Goal: Task Accomplishment & Management: Manage account settings

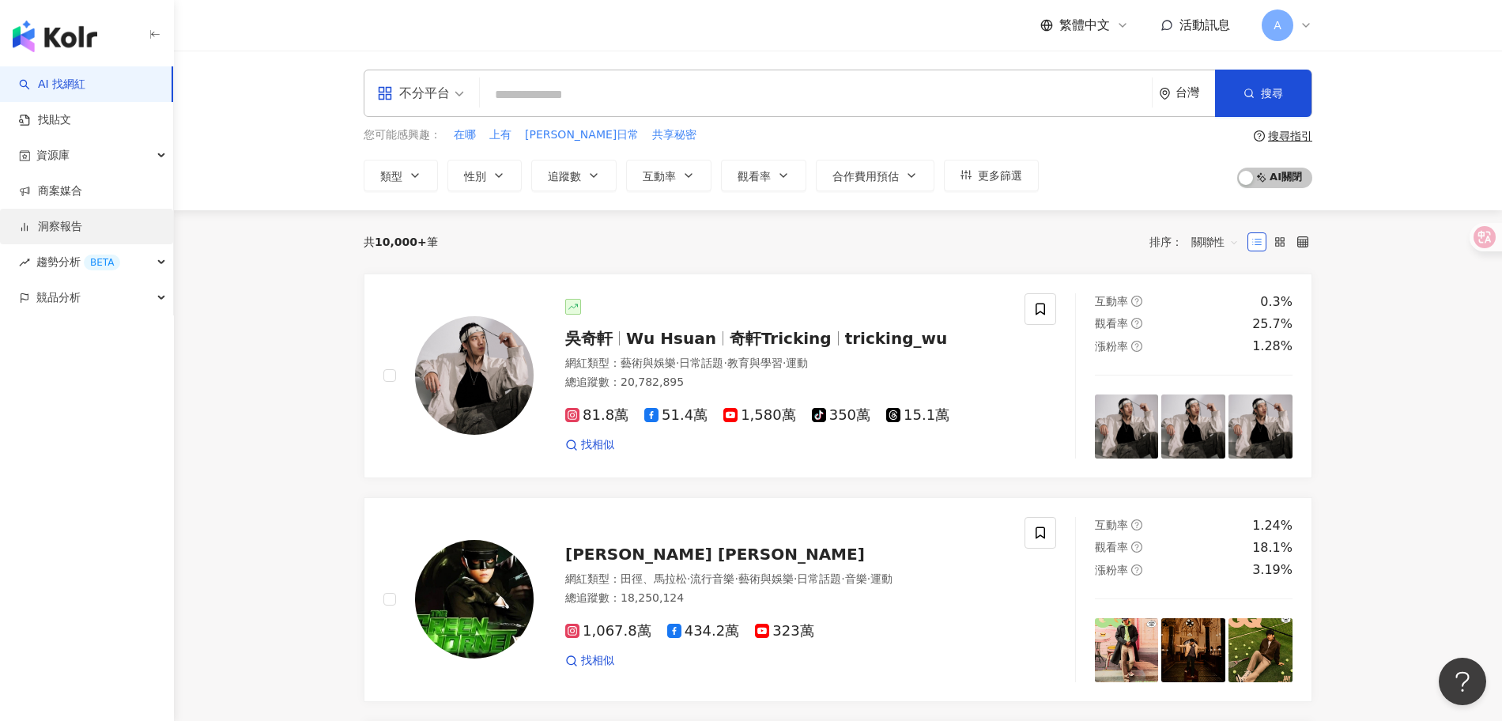
click at [63, 232] on link "洞察報告" at bounding box center [50, 227] width 63 height 16
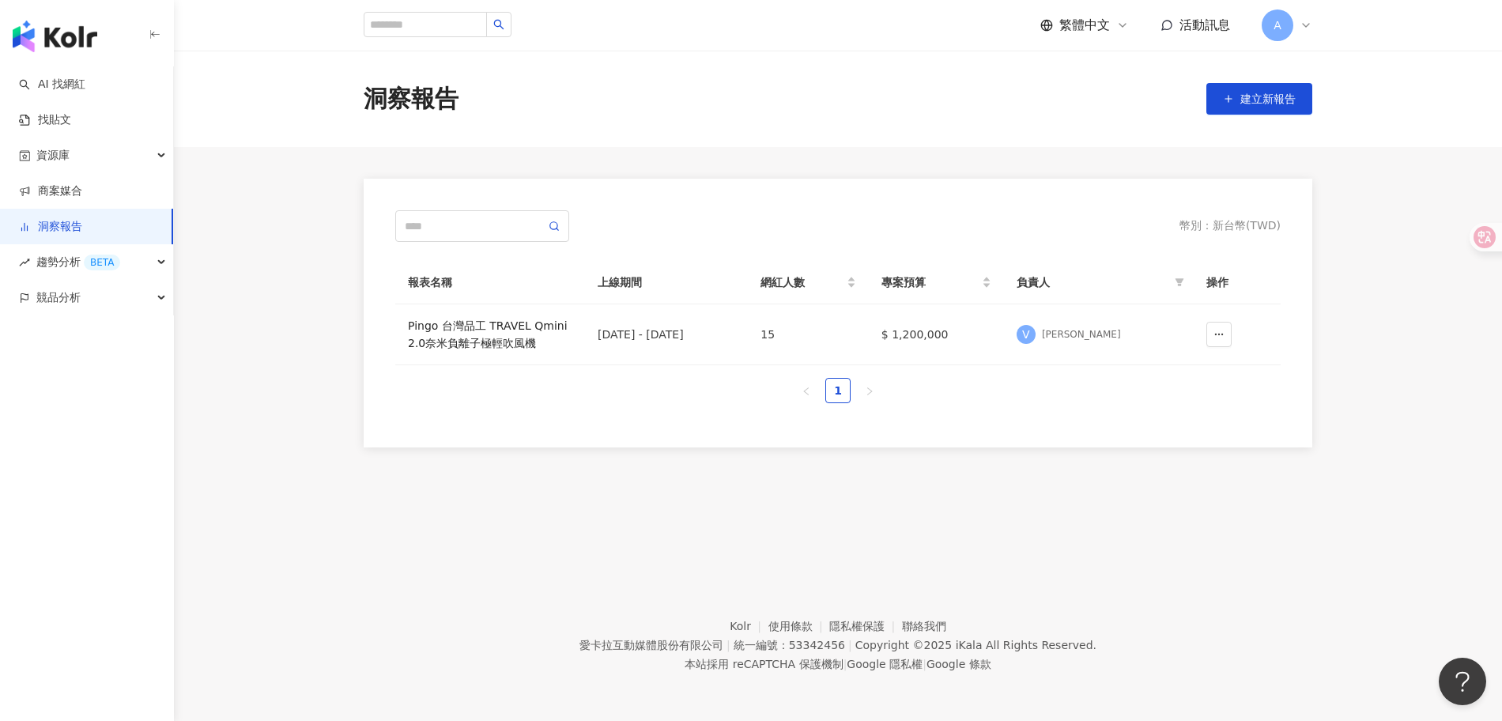
click at [478, 330] on div "Pingo 台灣品工 TRAVEL Qmini 2.0奈米負離子極輕吹風機" at bounding box center [490, 334] width 164 height 35
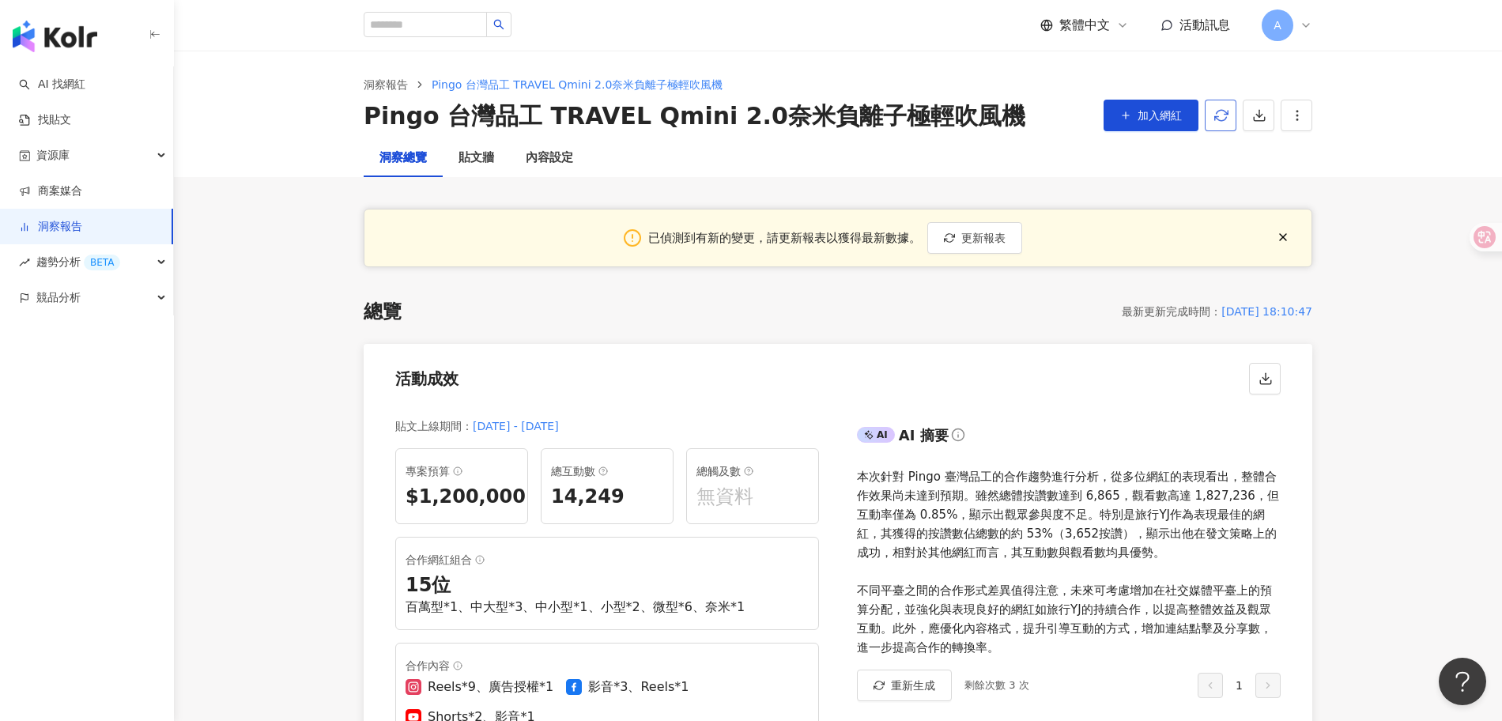
click at [1214, 120] on icon "button" at bounding box center [1221, 115] width 14 height 14
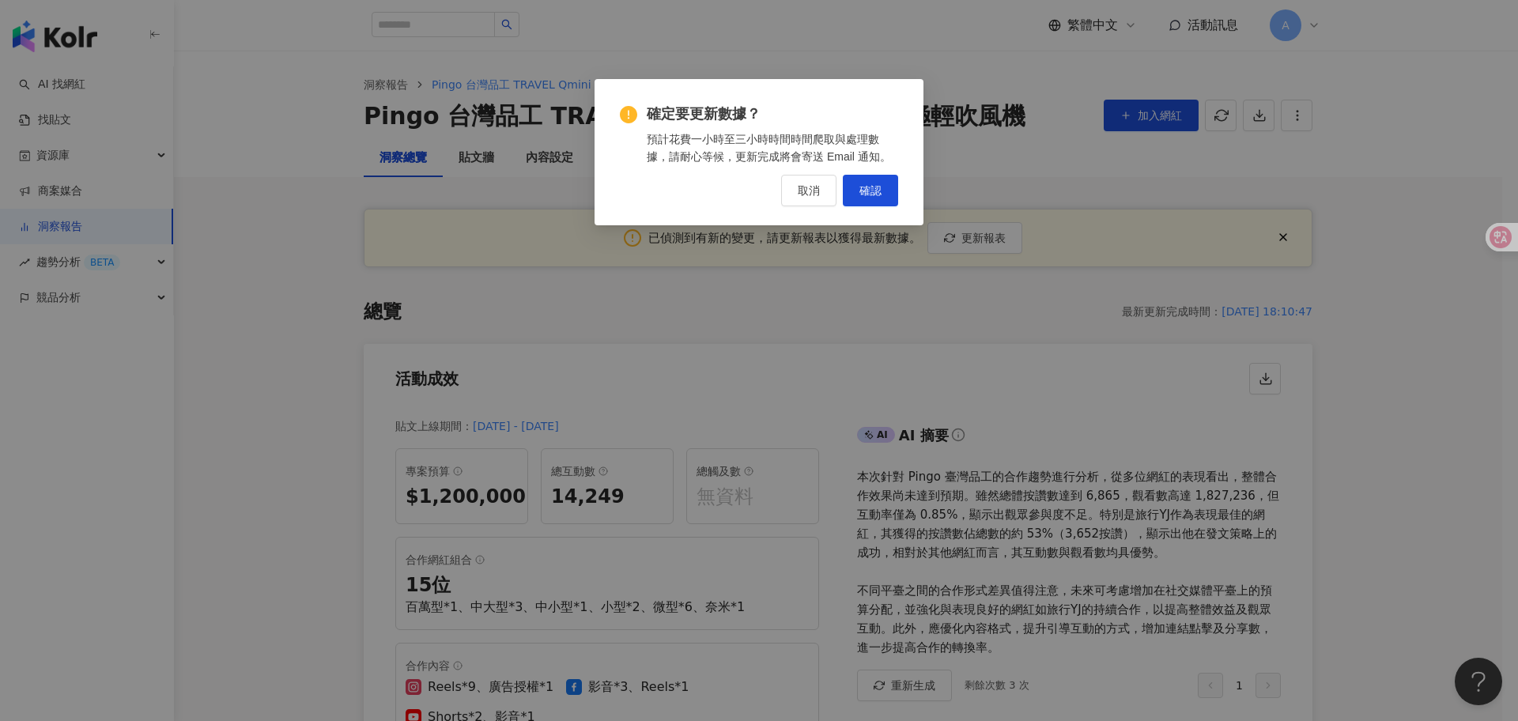
click at [885, 191] on button "確認" at bounding box center [870, 191] width 55 height 32
click at [875, 196] on span "確認" at bounding box center [870, 190] width 22 height 13
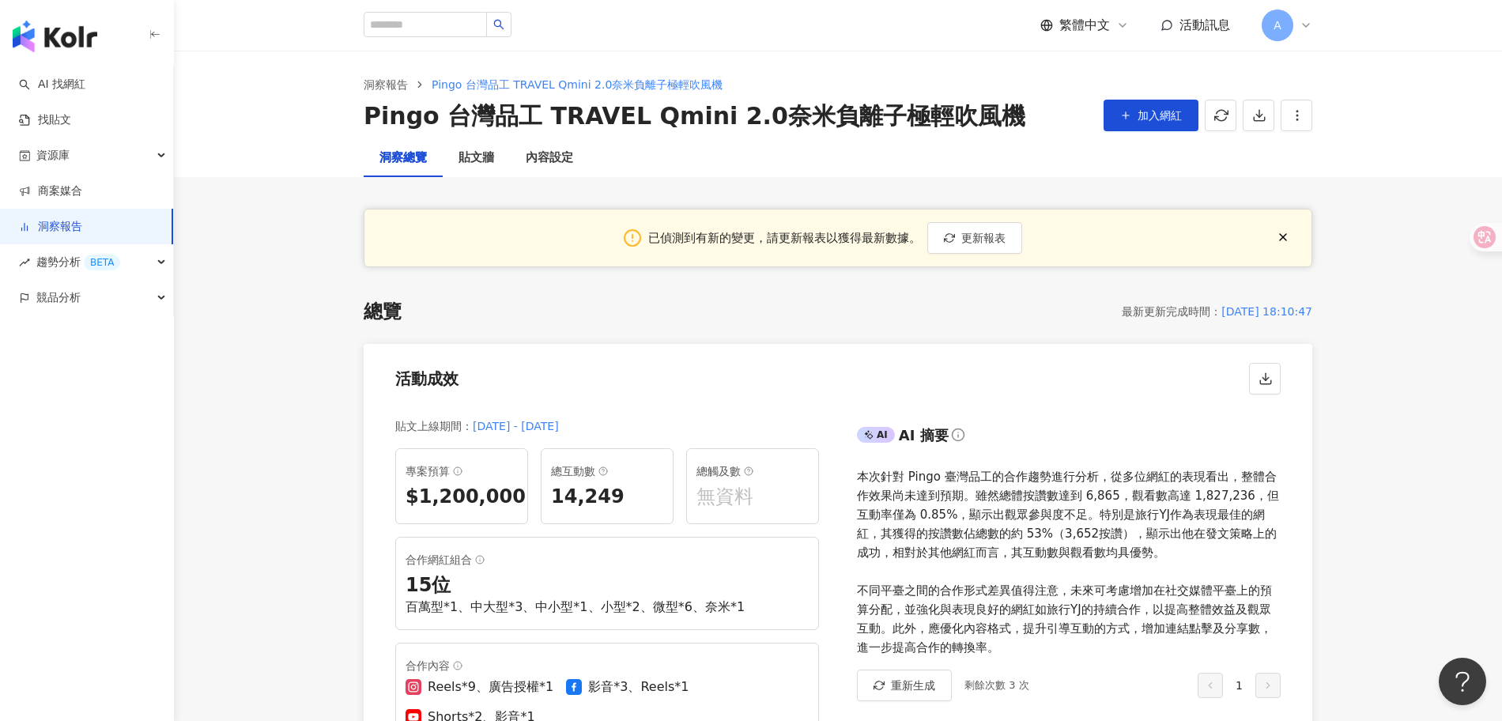
drag, startPoint x: 1282, startPoint y: 235, endPoint x: 1102, endPoint y: 338, distance: 207.9
click at [1283, 236] on icon "button" at bounding box center [1283, 237] width 13 height 13
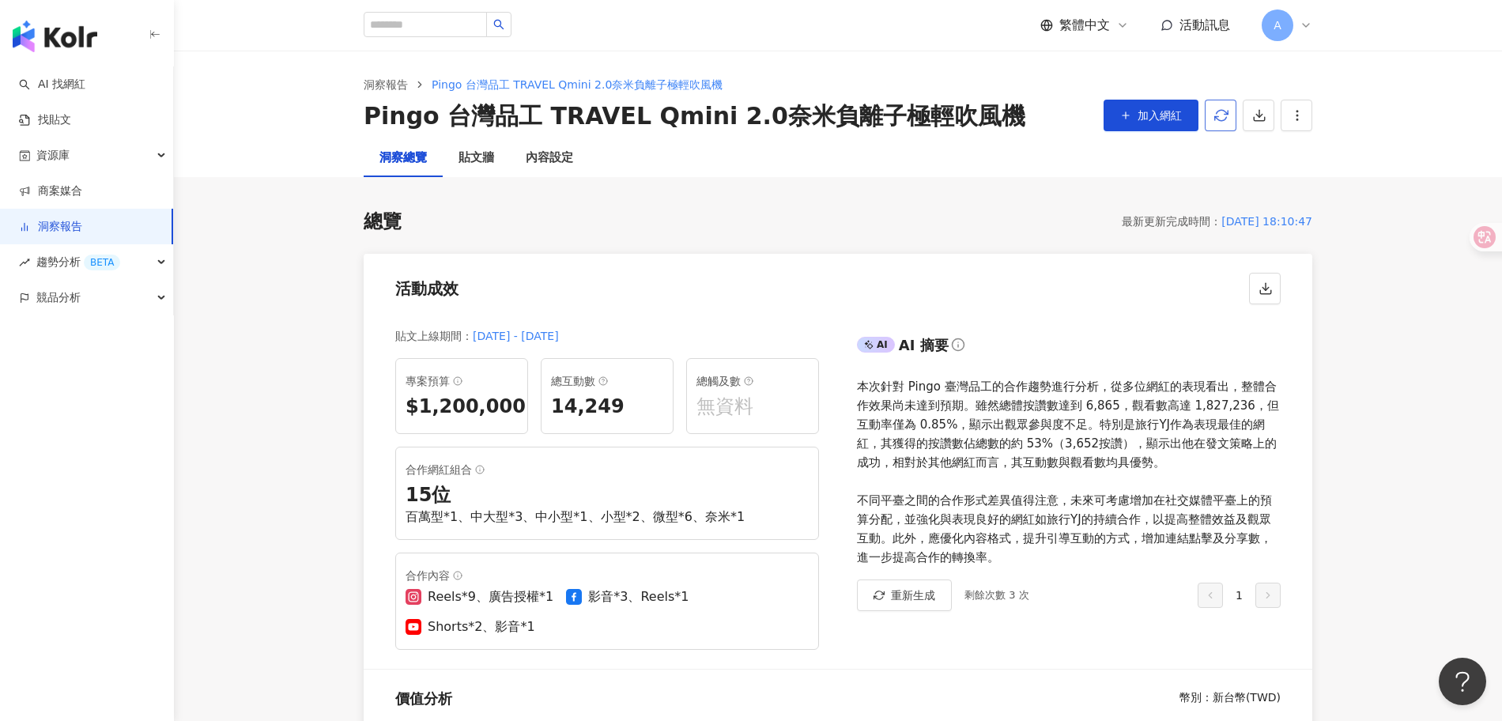
click at [1222, 119] on icon "button" at bounding box center [1221, 115] width 13 height 10
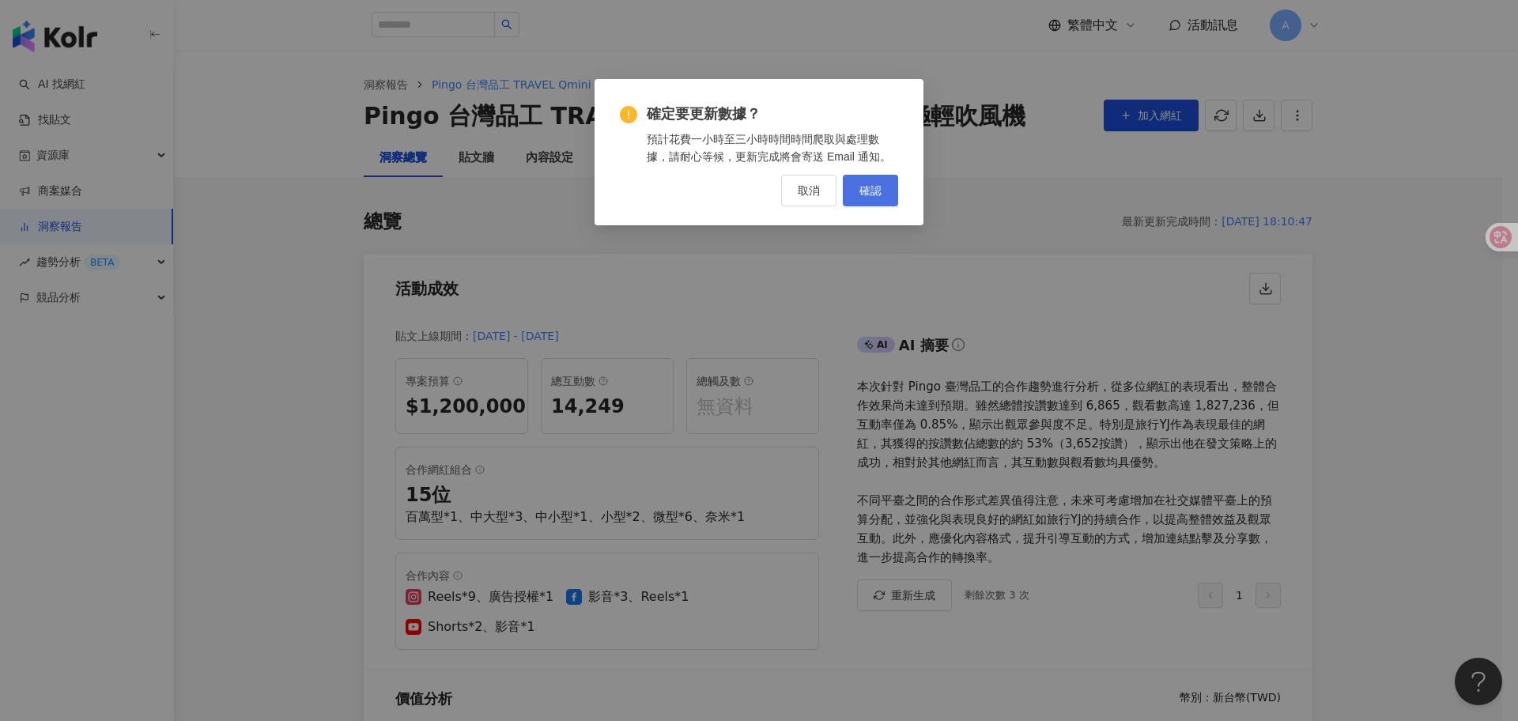
click at [889, 187] on button "確認" at bounding box center [870, 191] width 55 height 32
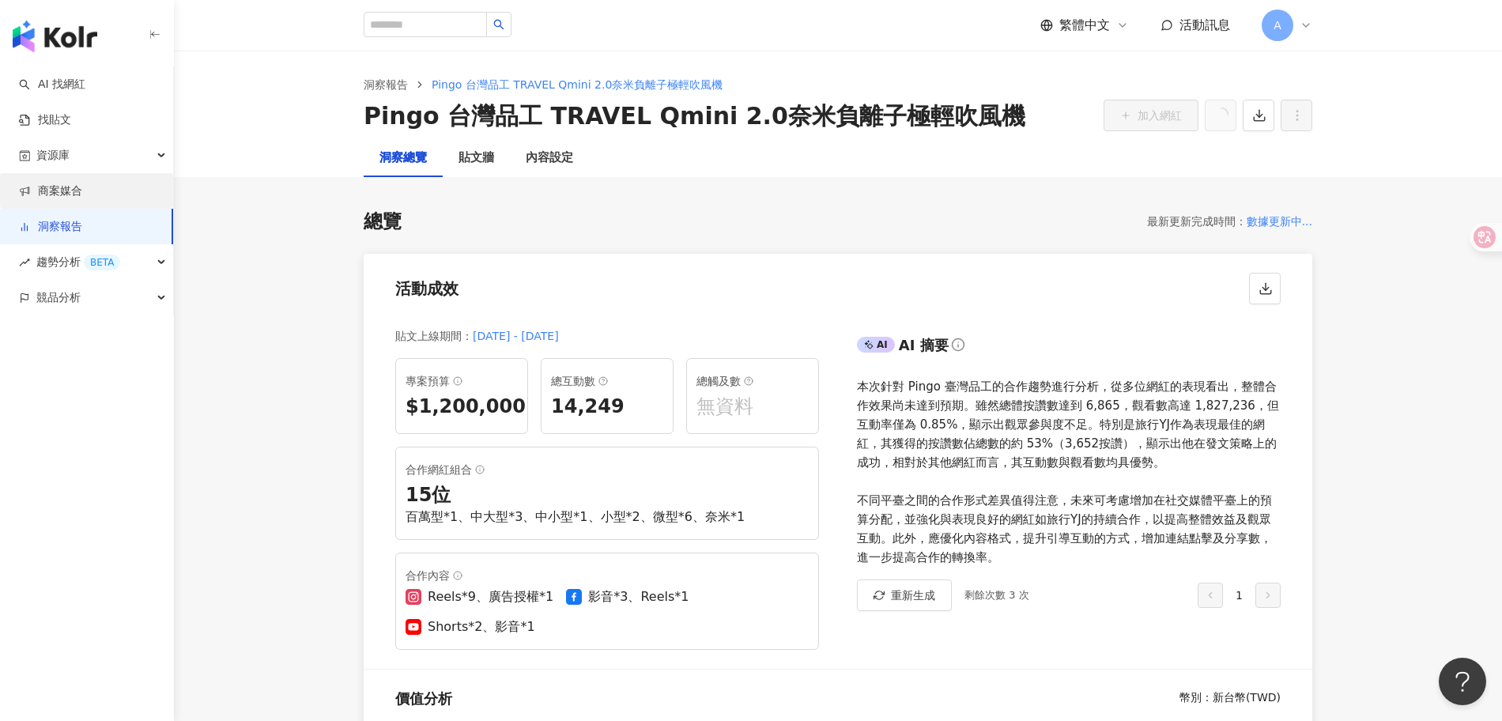
click at [68, 196] on link "商案媒合" at bounding box center [50, 191] width 63 height 16
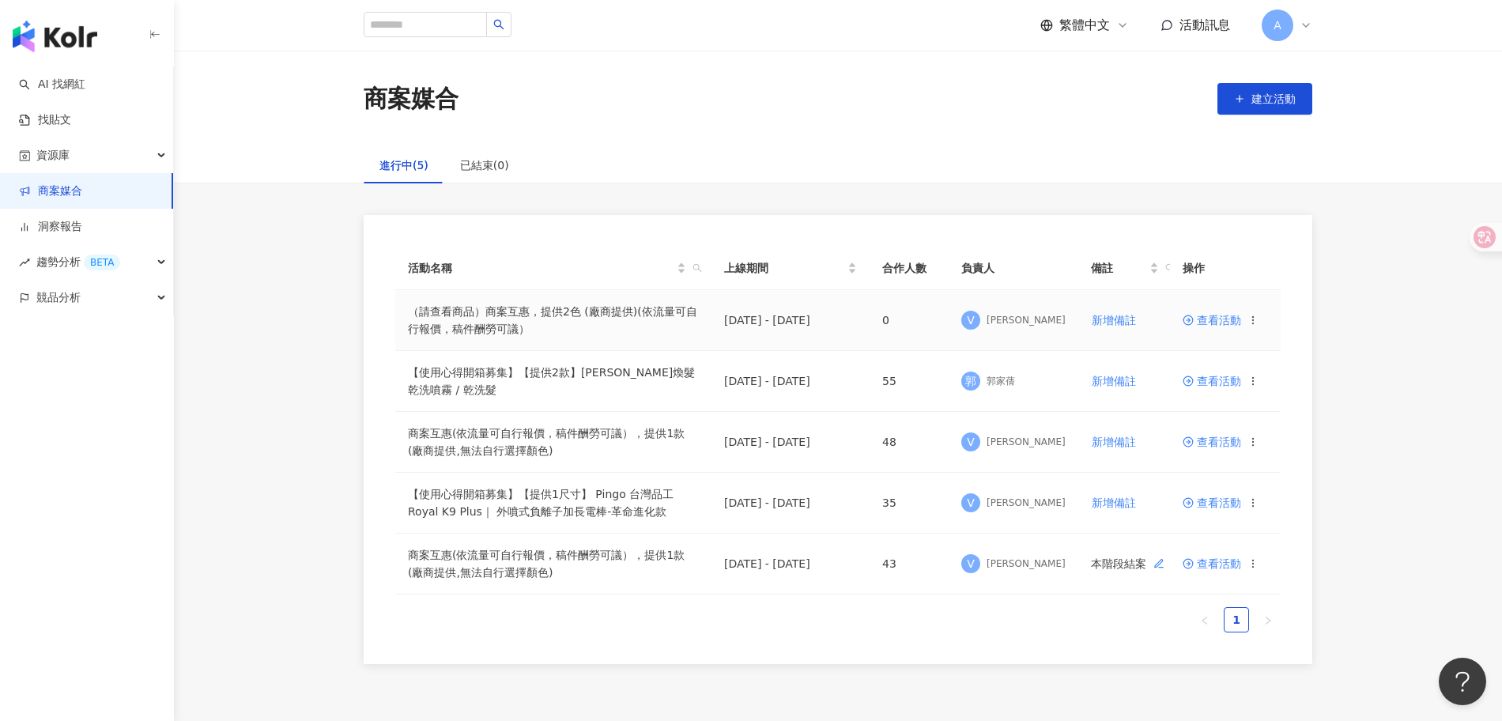
click at [535, 300] on td "（請查看商品）商案互惠，提供2色 (廠商提供)(依流量可自行報價，稿件酬勞可議）" at bounding box center [553, 320] width 316 height 61
click at [509, 312] on td "（請查看商品）商案互惠，提供2色 (廠商提供)(依流量可自行報價，稿件酬勞可議）" at bounding box center [553, 320] width 316 height 61
click at [1222, 324] on span "查看活動" at bounding box center [1212, 320] width 59 height 11
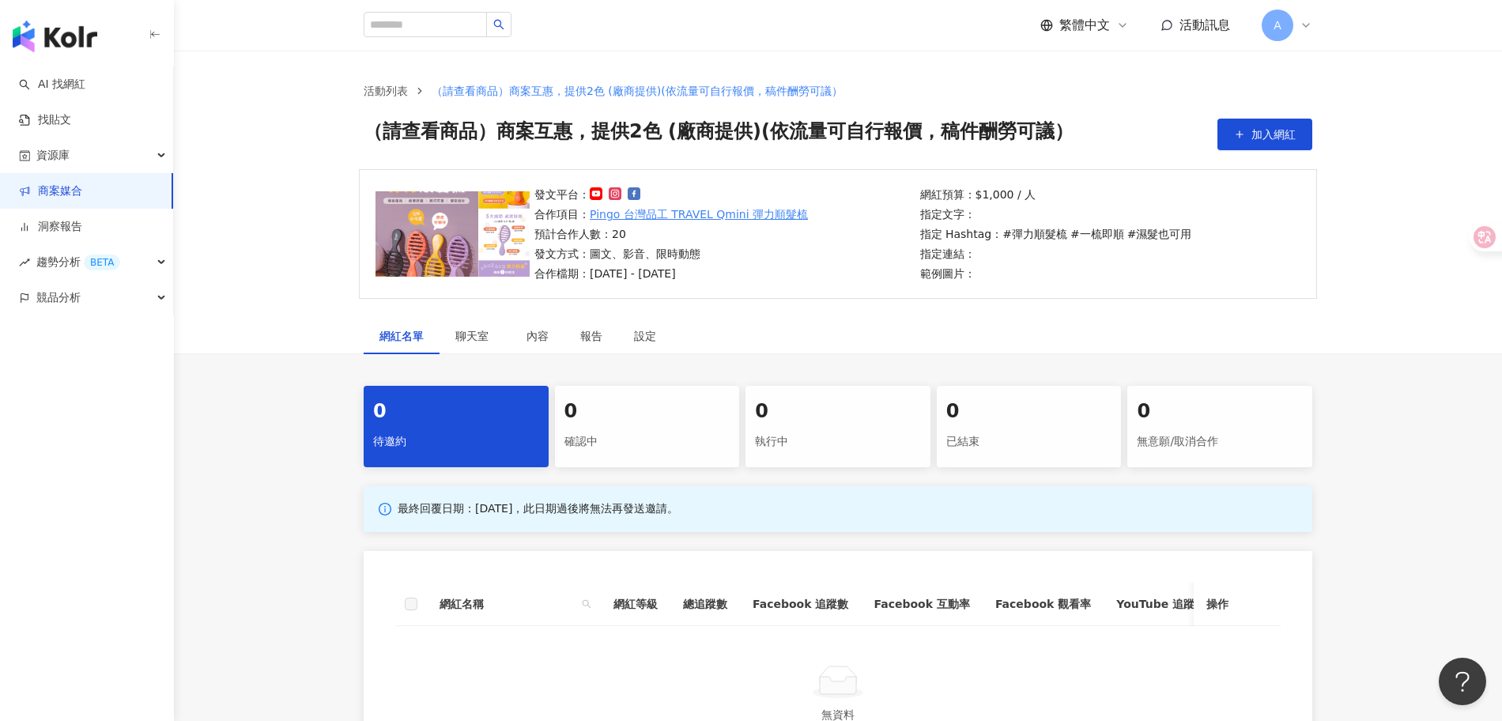
scroll to position [259, 0]
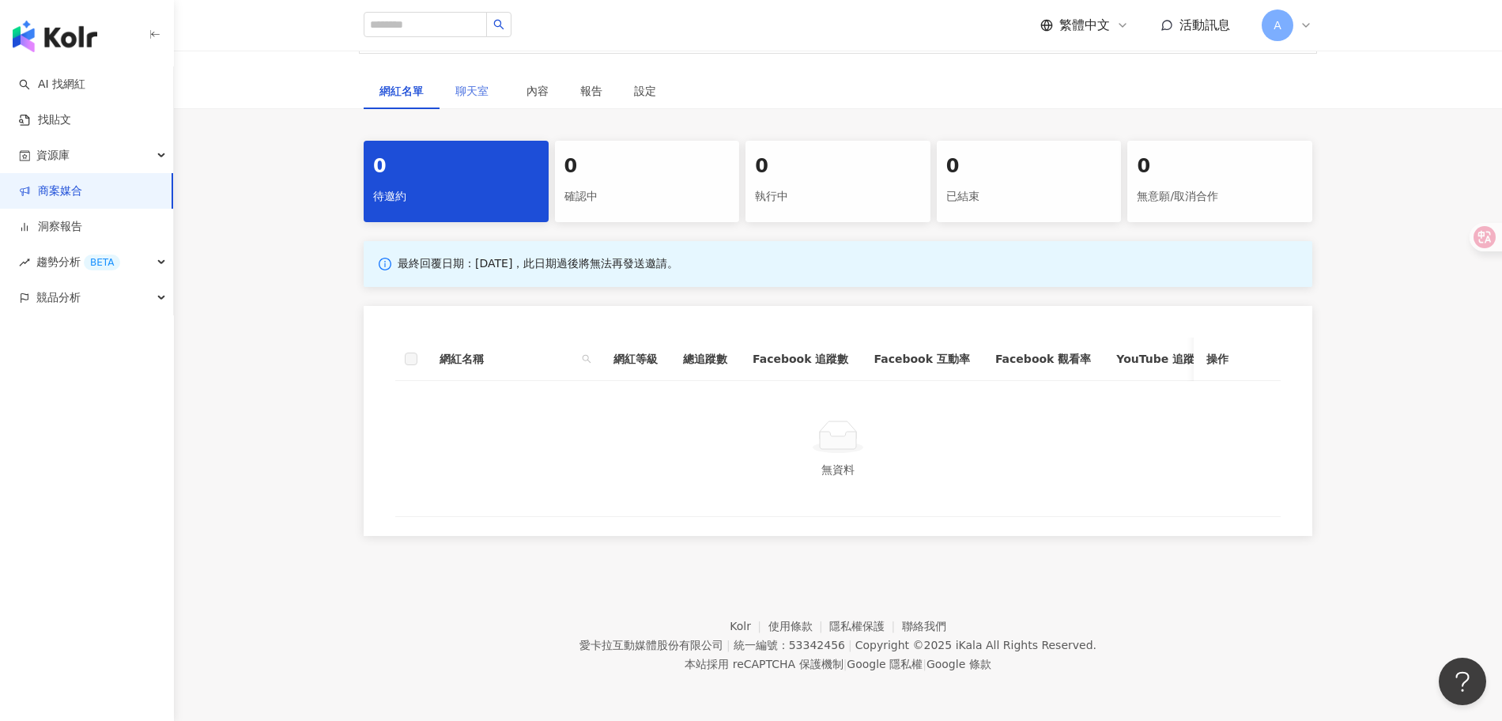
click at [451, 76] on div "聊天室" at bounding box center [475, 91] width 71 height 36
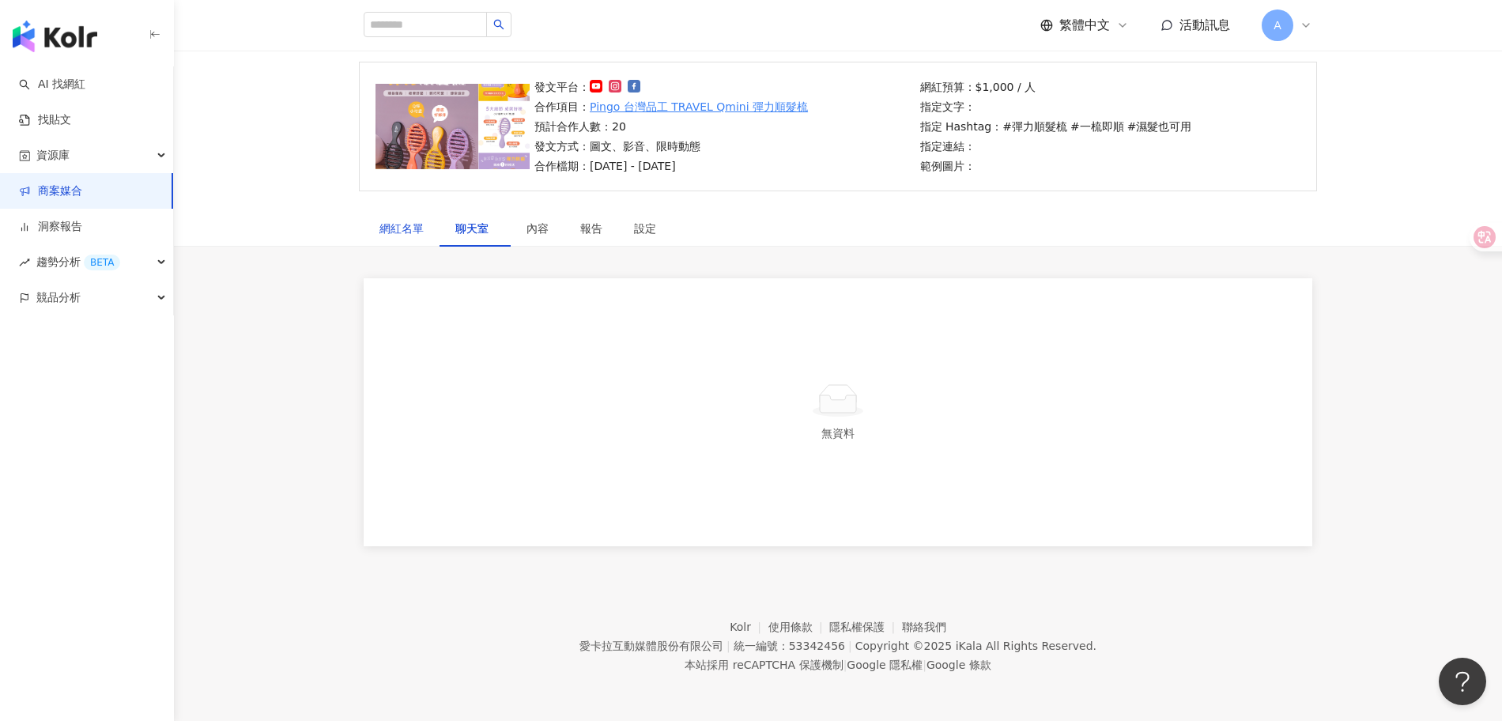
click at [418, 220] on div "網紅名單" at bounding box center [402, 228] width 44 height 17
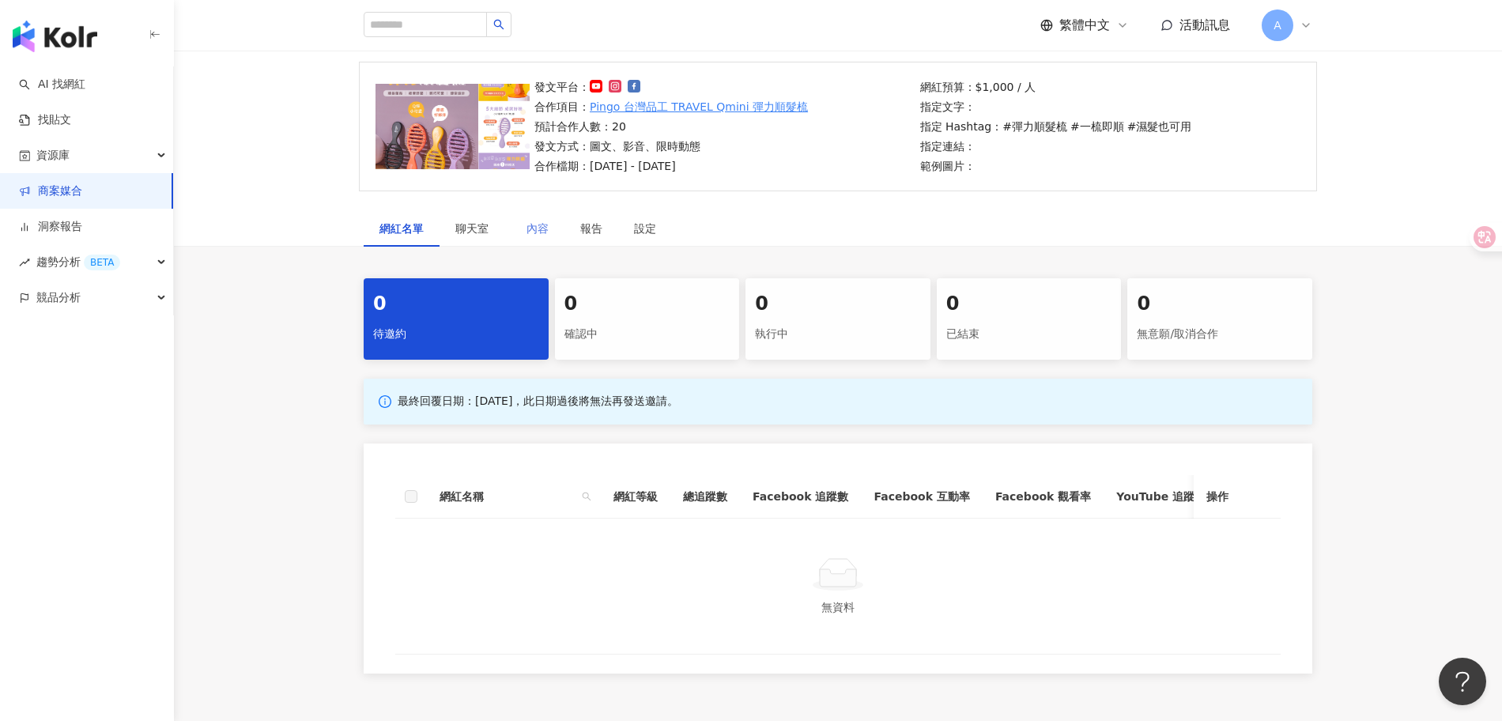
click at [511, 229] on div "內容" at bounding box center [538, 228] width 54 height 36
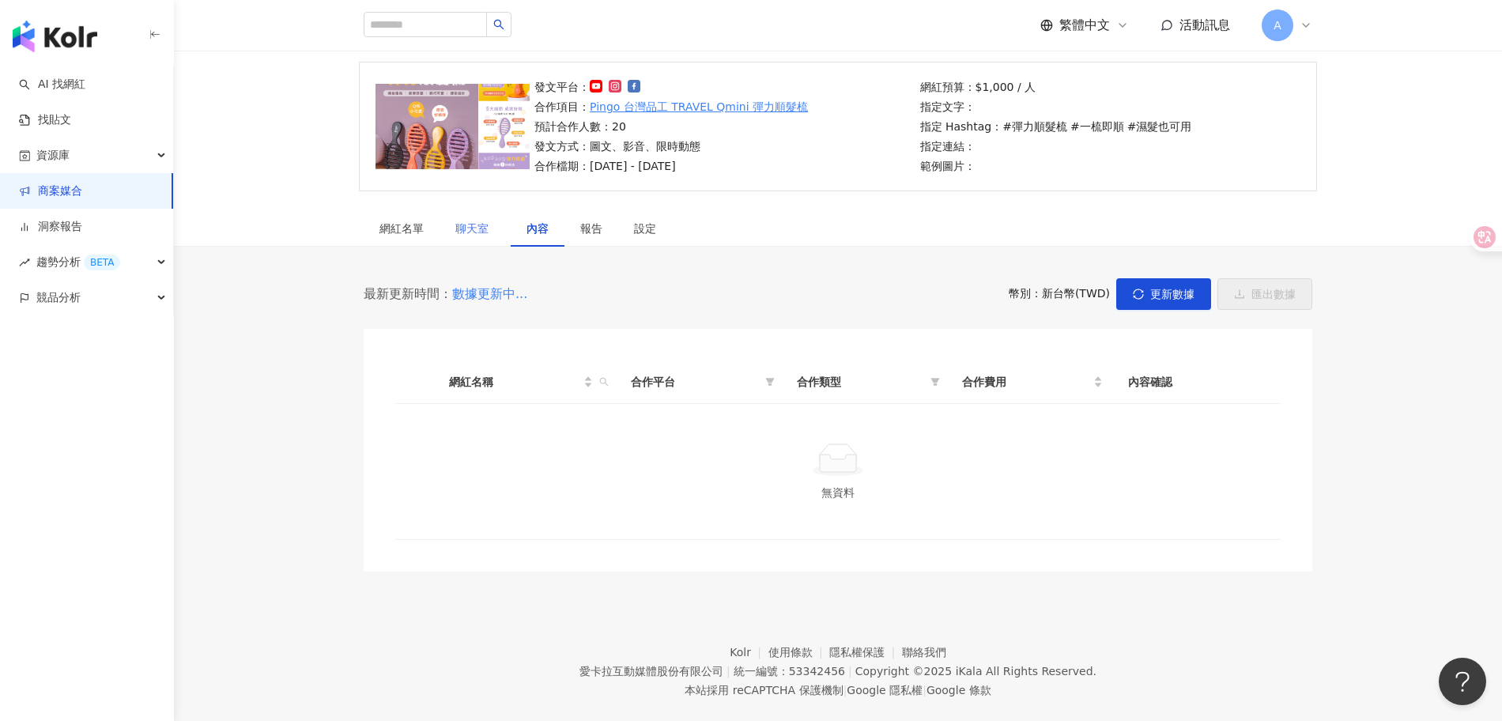
click at [466, 239] on div "聊天室" at bounding box center [475, 228] width 71 height 36
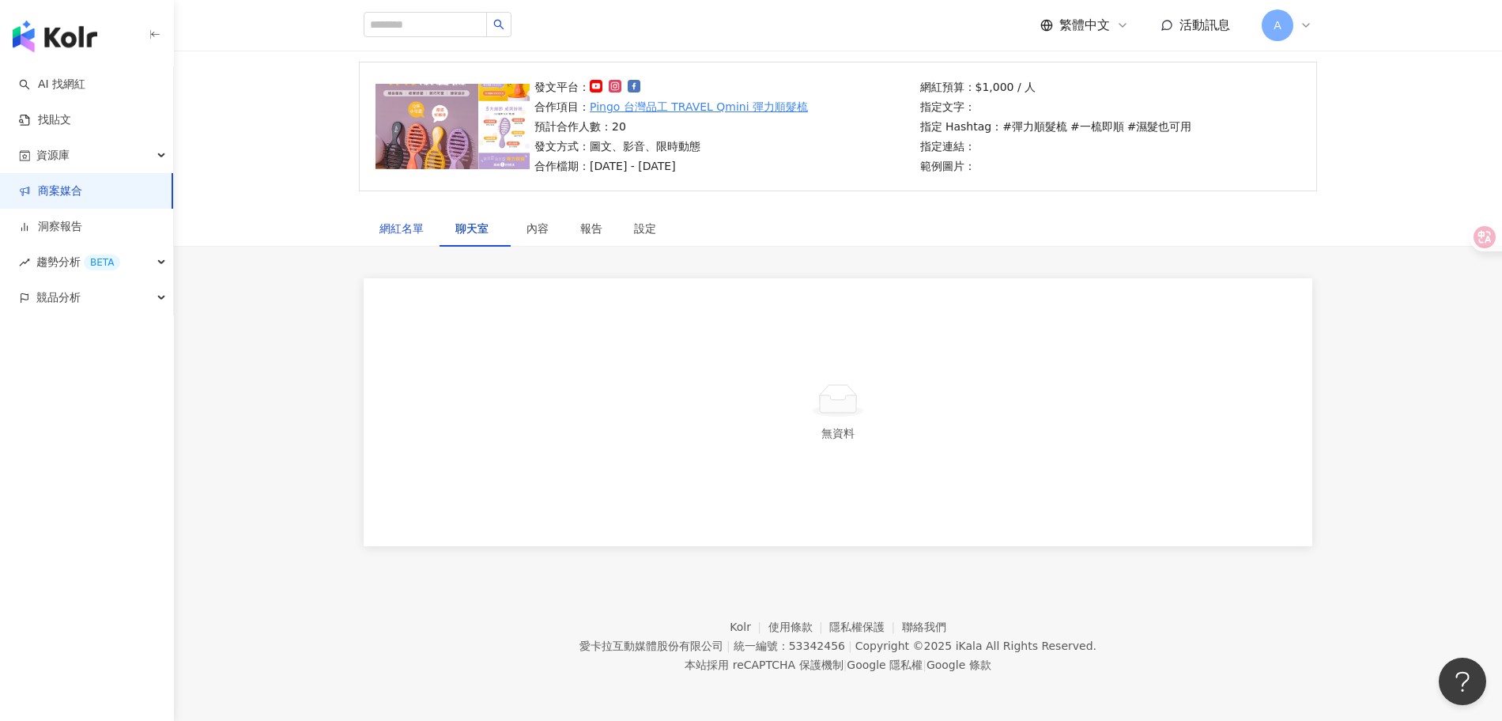
click at [404, 233] on div "網紅名單" at bounding box center [402, 228] width 44 height 17
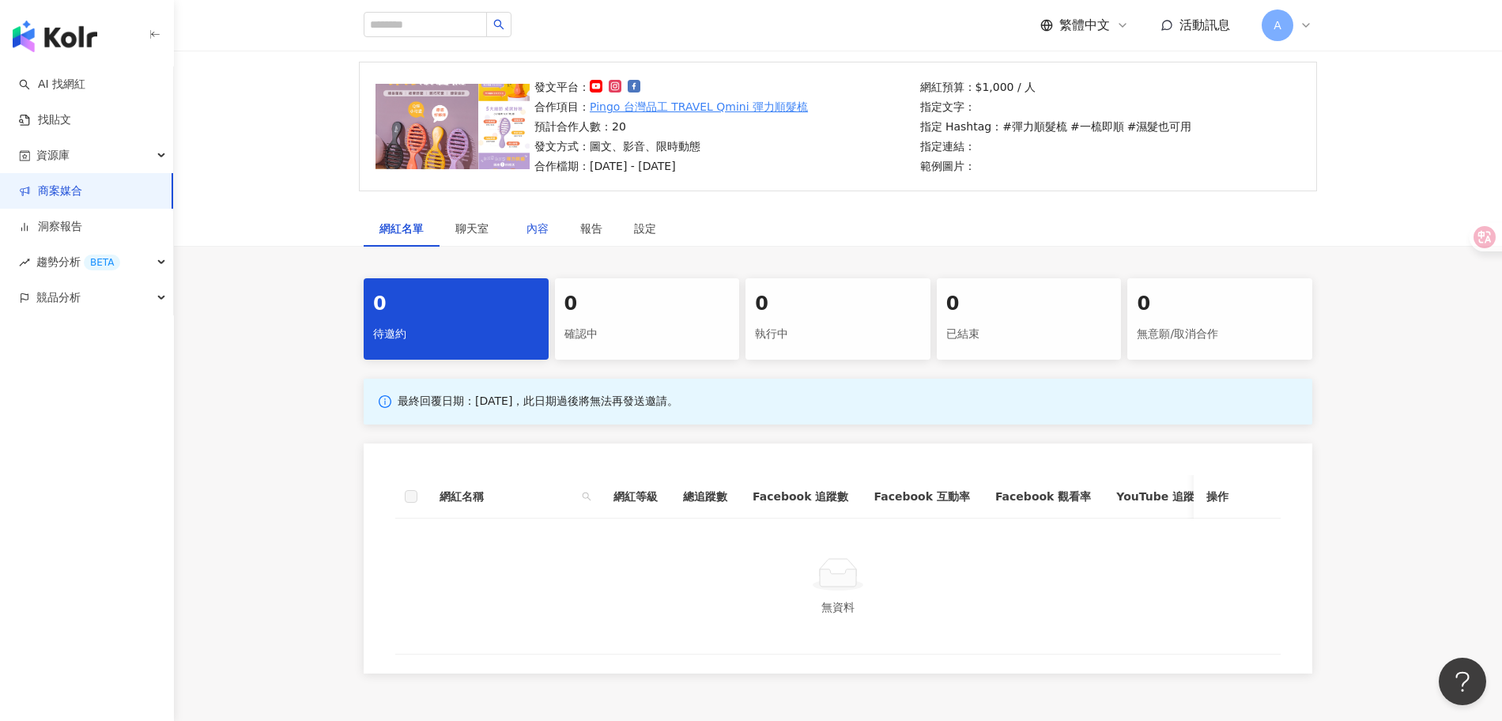
click at [538, 220] on div "內容" at bounding box center [538, 228] width 22 height 17
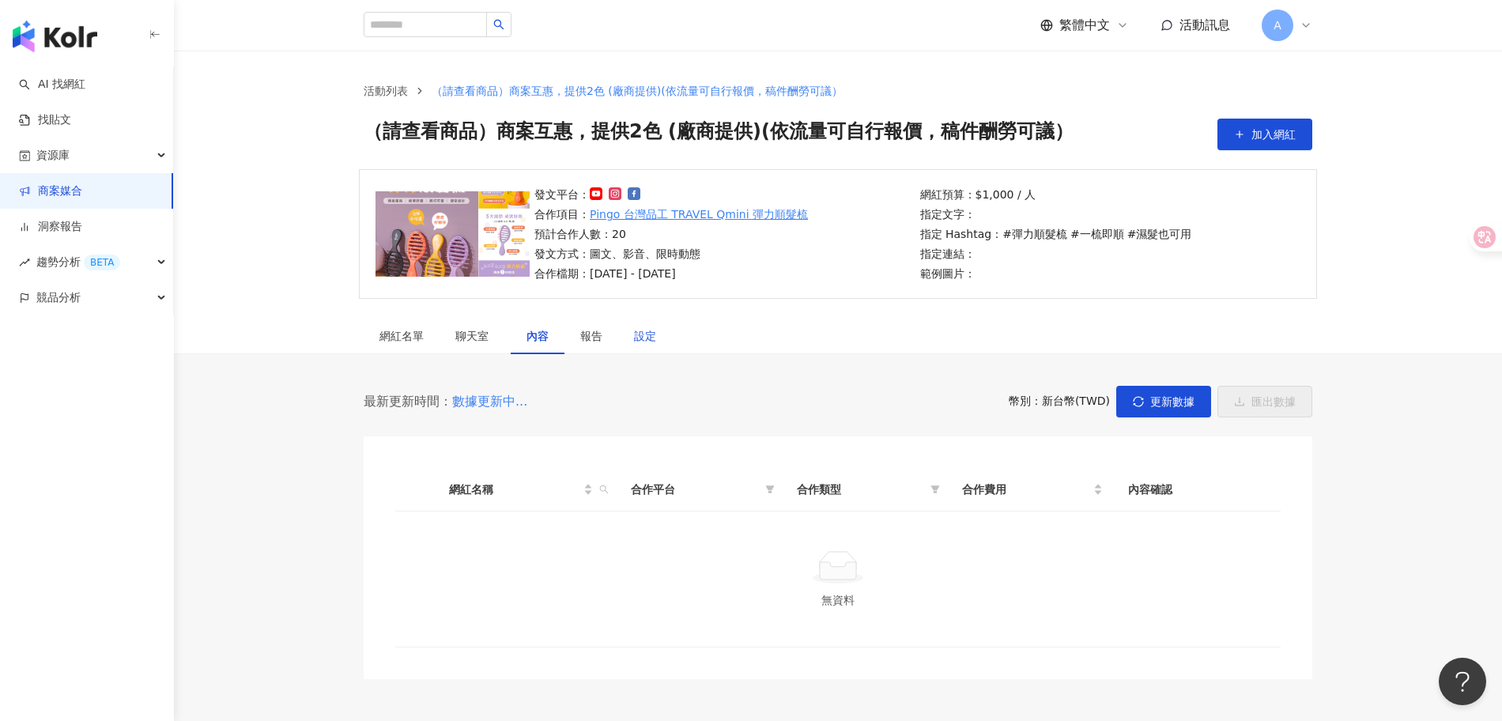
click at [646, 335] on div "設定" at bounding box center [645, 335] width 22 height 17
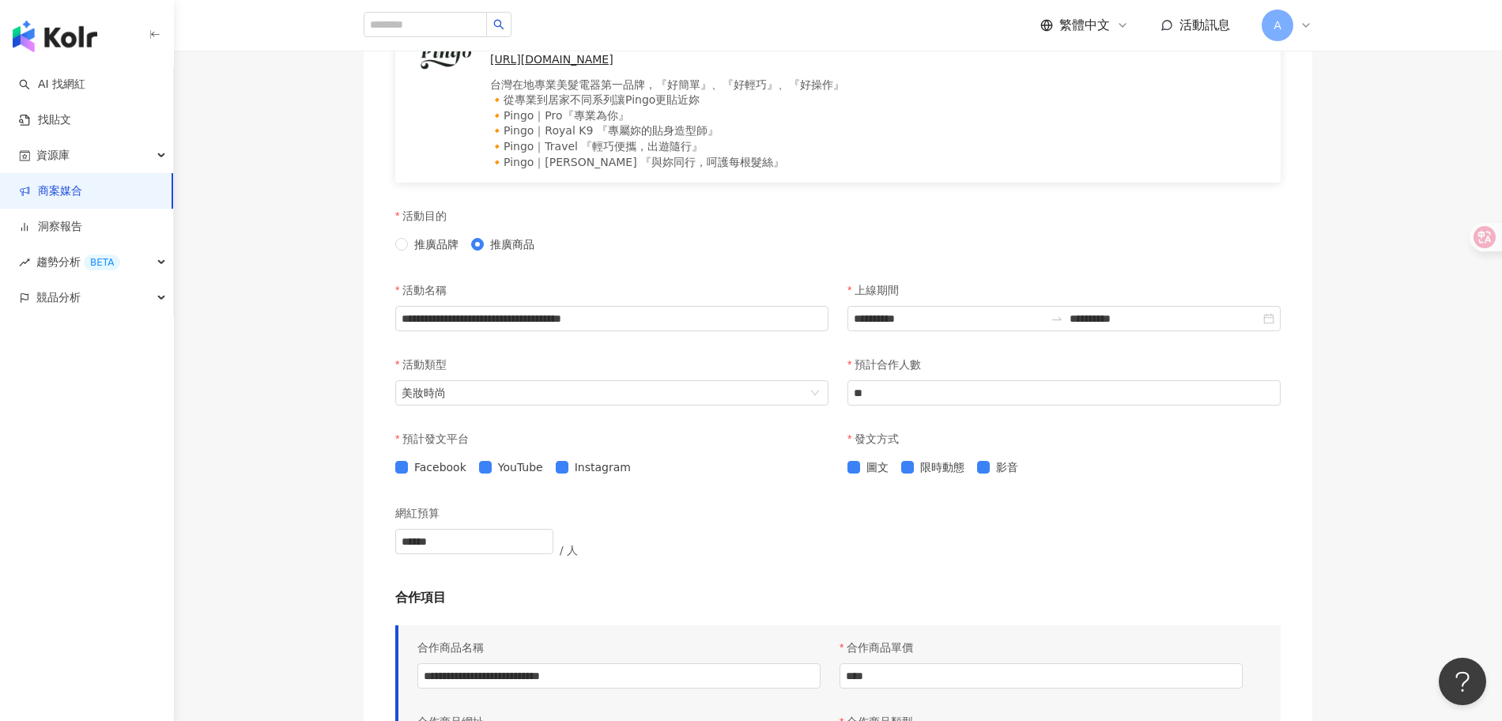
scroll to position [531, 0]
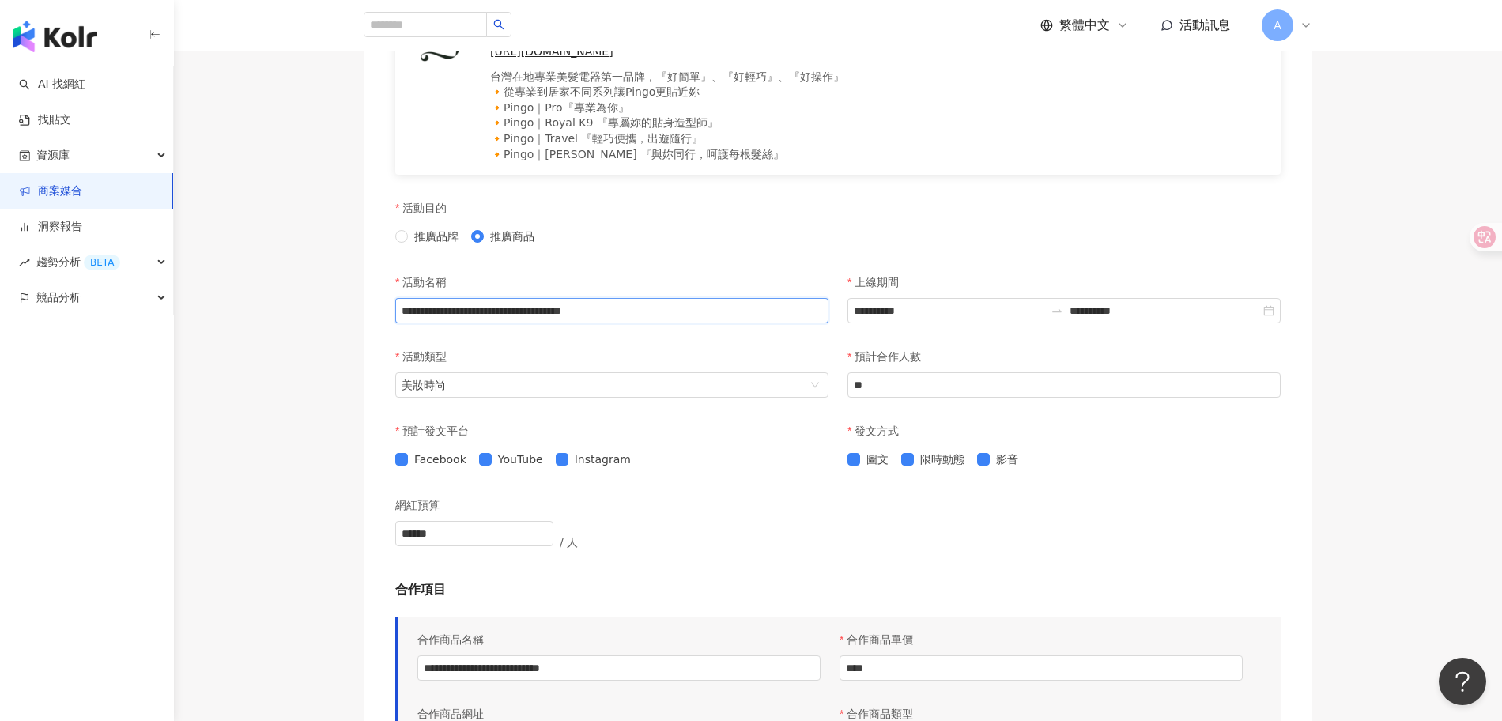
click at [558, 312] on input "**********" at bounding box center [611, 310] width 433 height 25
type input "**********"
click at [611, 350] on div "活動類型" at bounding box center [611, 357] width 433 height 32
click at [753, 451] on div "Facebook YouTube Instagram" at bounding box center [611, 459] width 433 height 17
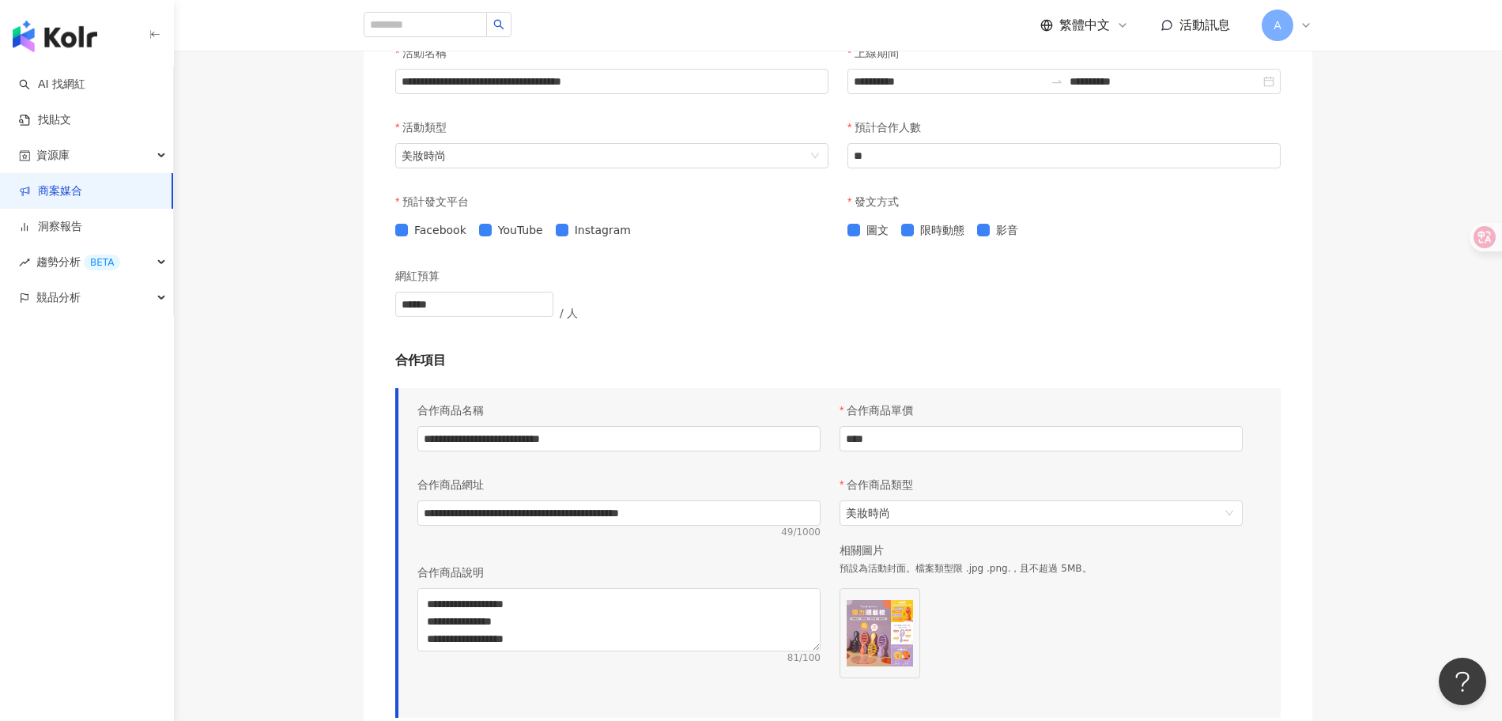
scroll to position [762, 0]
click at [859, 438] on input "****" at bounding box center [1041, 437] width 402 height 24
type input "****"
click at [1136, 327] on div "網紅預算 ****** / 人" at bounding box center [838, 305] width 886 height 92
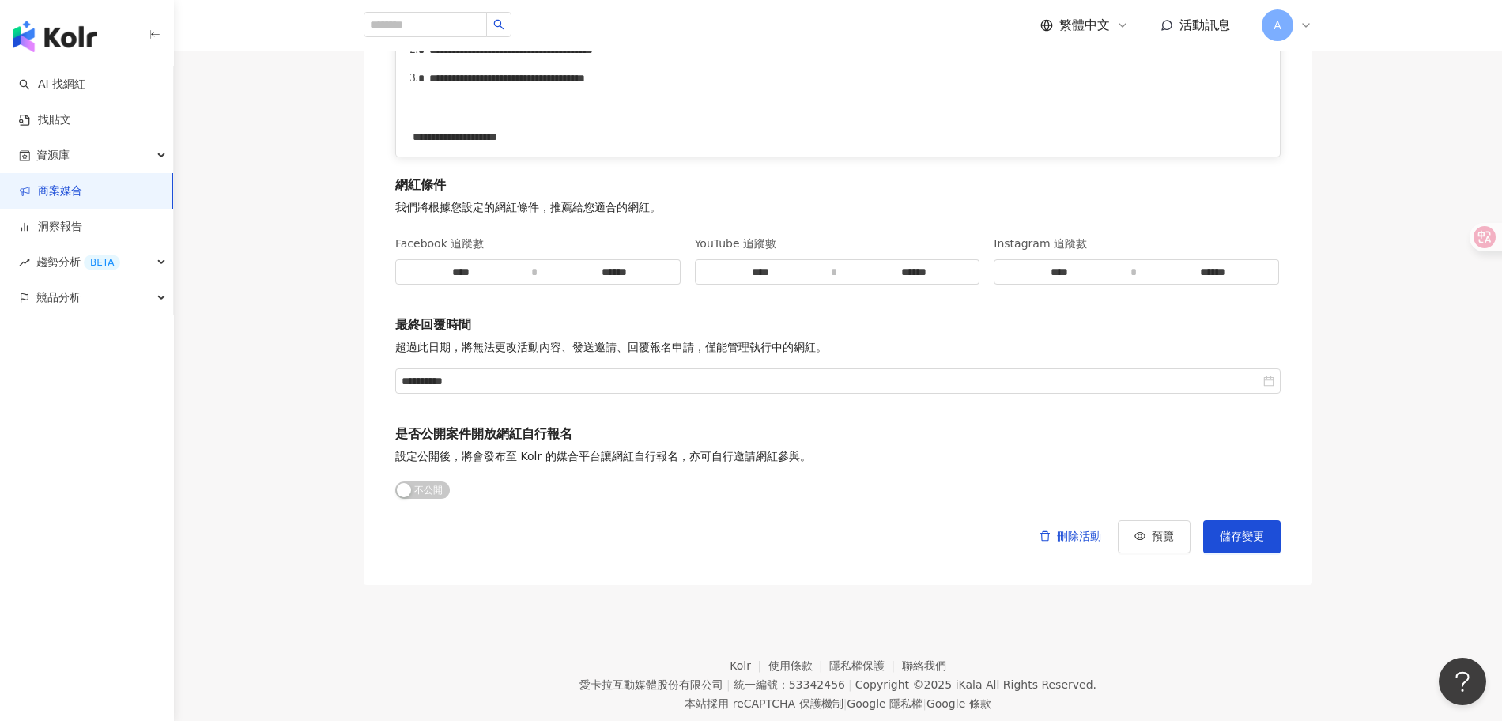
scroll to position [2876, 0]
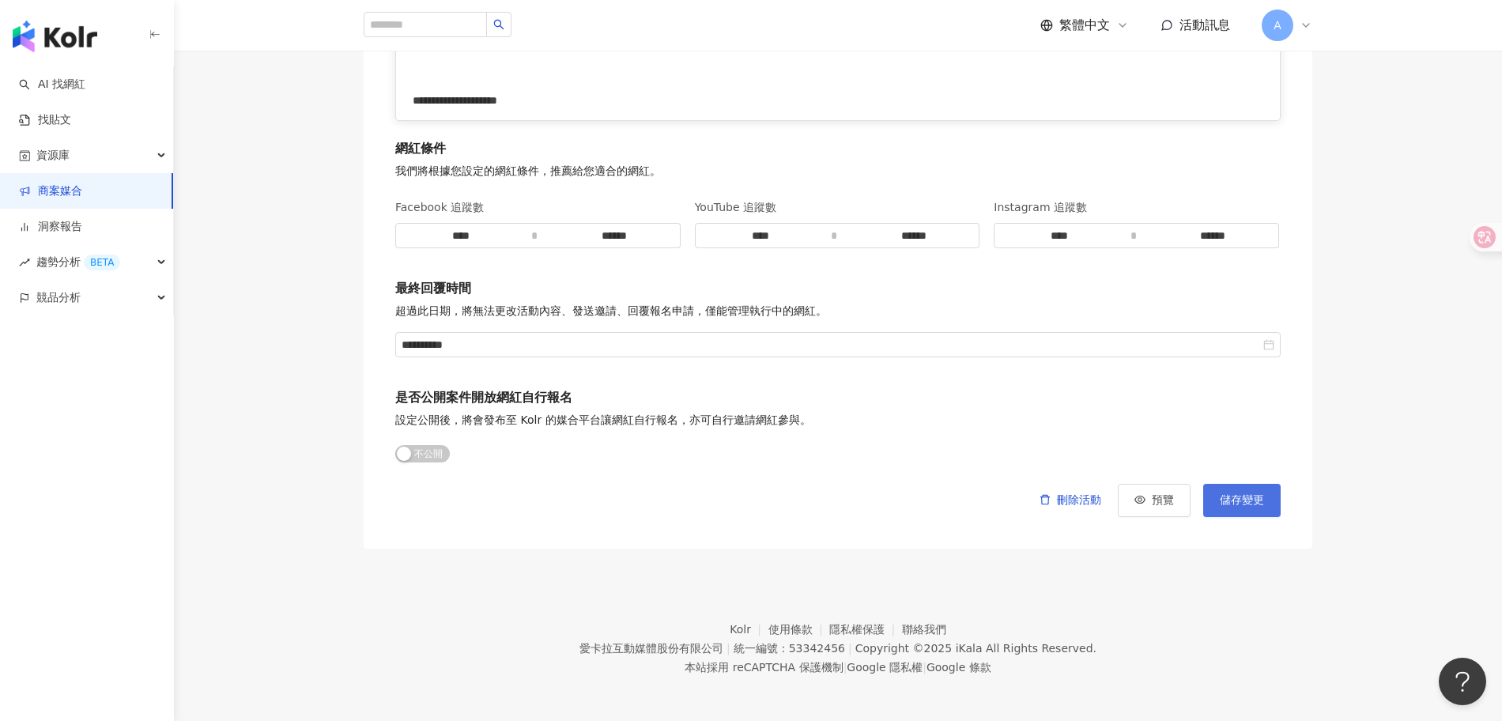
click at [1227, 494] on span "儲存變更" at bounding box center [1242, 500] width 44 height 13
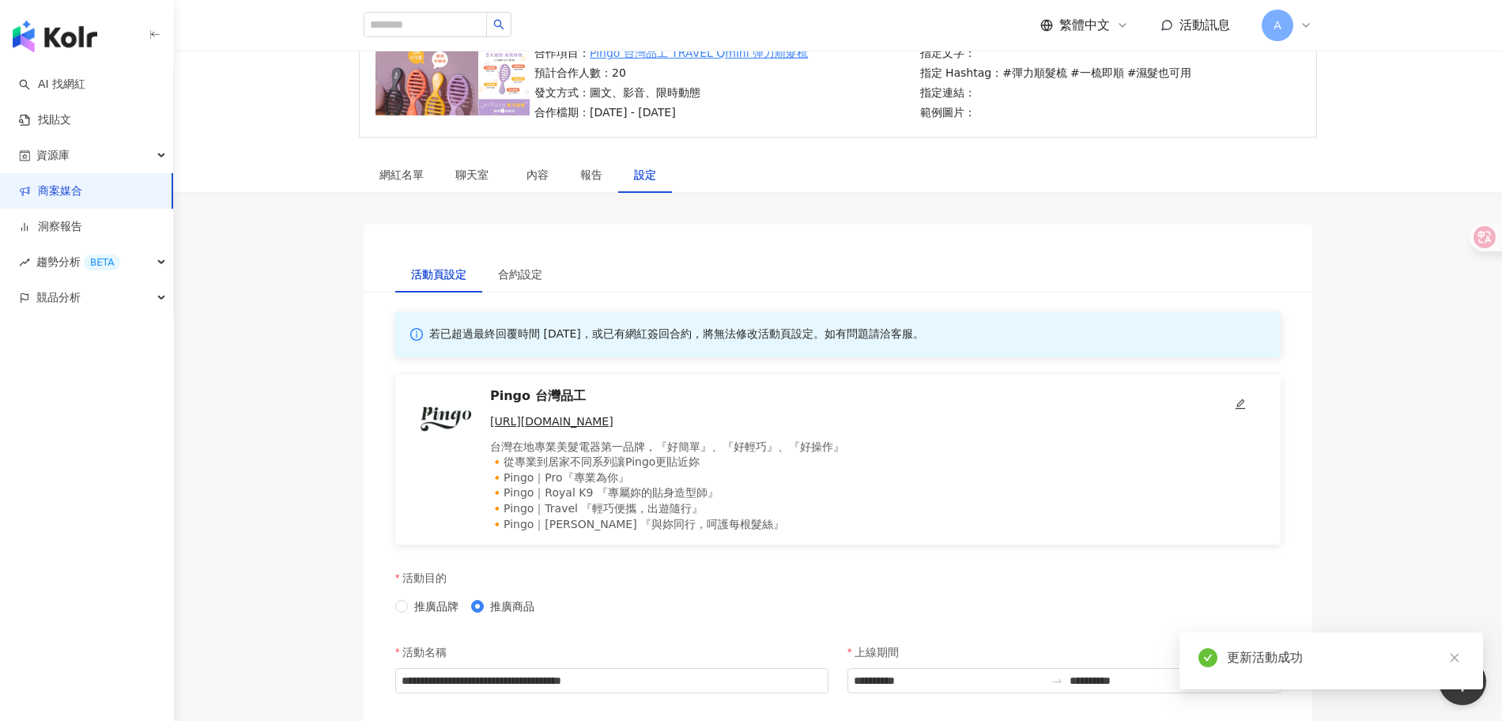
scroll to position [0, 0]
